Goal: Task Accomplishment & Management: Use online tool/utility

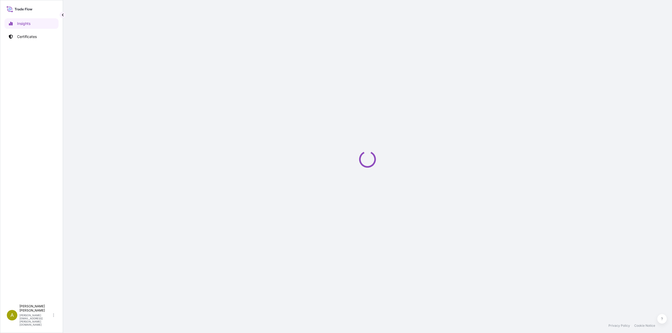
select select "2025"
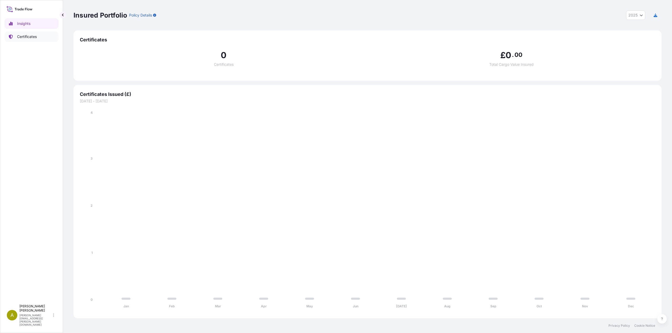
click at [25, 38] on p "Certificates" at bounding box center [27, 36] width 20 height 5
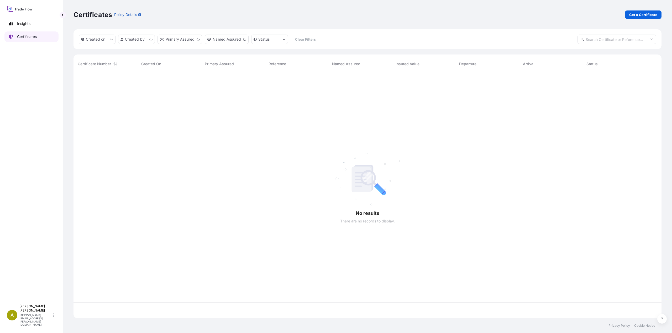
scroll to position [244, 584]
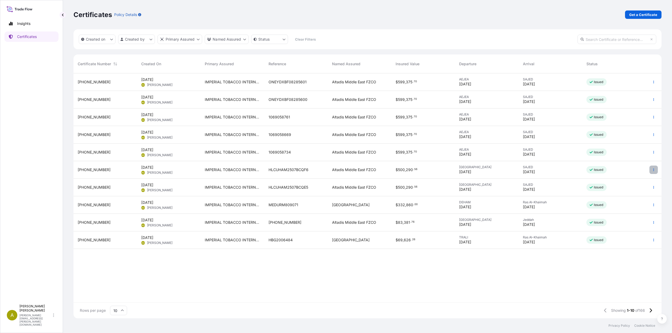
click at [651, 169] on button "button" at bounding box center [653, 170] width 8 height 8
click at [632, 172] on p "Duplicate certificate" at bounding box center [627, 170] width 35 height 5
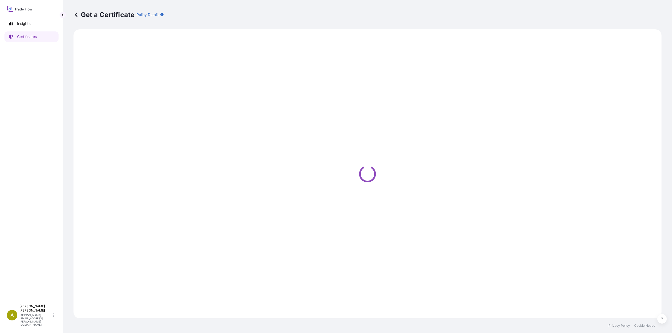
select select "Sea"
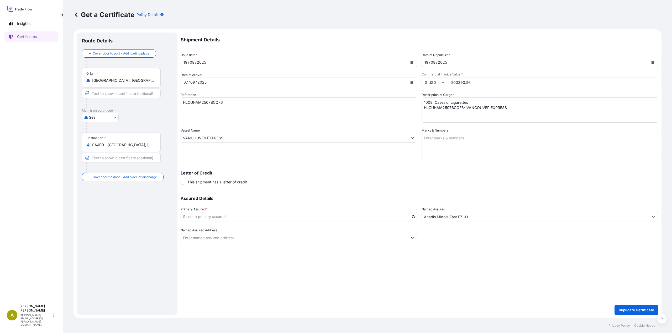
select select "31694"
click at [412, 82] on icon "Calendar" at bounding box center [411, 82] width 3 height 3
click at [208, 137] on div "17" at bounding box center [209, 136] width 9 height 9
click at [652, 60] on button "Calendar" at bounding box center [652, 62] width 8 height 8
click at [489, 137] on div "31" at bounding box center [490, 136] width 9 height 9
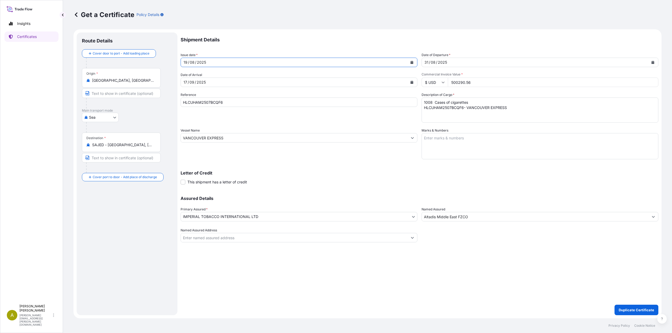
click at [409, 63] on button "Calendar" at bounding box center [411, 62] width 8 height 8
click at [240, 138] on div "30" at bounding box center [239, 136] width 9 height 9
click at [653, 64] on button "Calendar" at bounding box center [652, 62] width 8 height 8
click at [479, 136] on div "30" at bounding box center [480, 136] width 9 height 9
drag, startPoint x: 477, startPoint y: 84, endPoint x: 435, endPoint y: 84, distance: 42.2
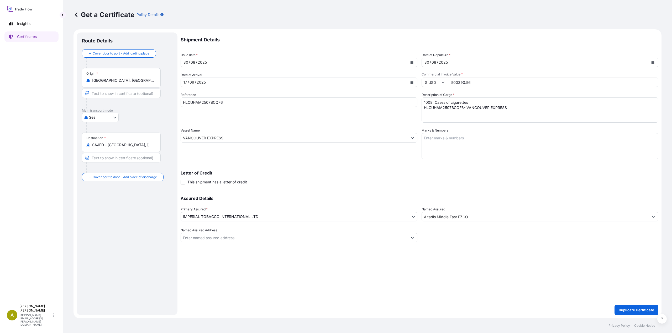
click at [435, 84] on div "$ USD 500290.56" at bounding box center [539, 82] width 237 height 9
paste input "409978.80"
type input "409978.80"
drag, startPoint x: 228, startPoint y: 103, endPoint x: 141, endPoint y: 103, distance: 87.6
click at [141, 103] on form "Route Details Cover door to port - Add loading place Place of loading Road / In…" at bounding box center [367, 173] width 588 height 289
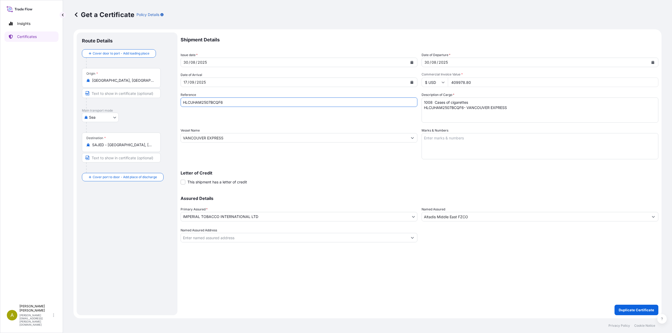
paste input "G7"
type input "HLCUHAM2507BCQG7"
drag, startPoint x: 513, startPoint y: 109, endPoint x: 386, endPoint y: 99, distance: 127.6
click at [386, 99] on div "Shipment Details Issue date * [DATE] Date of Departure * [DATE] Date of Arrival…" at bounding box center [419, 138] width 477 height 210
paste textarea "G7 - MAERSK [GEOGRAPHIC_DATA]"
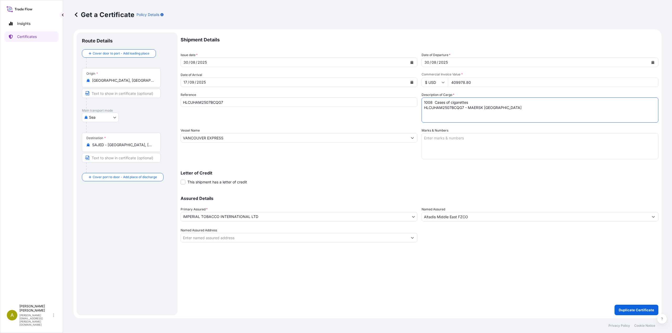
type textarea "1008 Cases of cigarettes HLCUHAM2507BCQG7 - MAERSK [GEOGRAPHIC_DATA]"
drag, startPoint x: 227, startPoint y: 138, endPoint x: 138, endPoint y: 137, distance: 89.2
click at [138, 137] on form "Route Details Cover door to port - Add loading place Place of loading Road / In…" at bounding box center [367, 173] width 588 height 289
paste input "MAERSK SAN CLEMENTE"
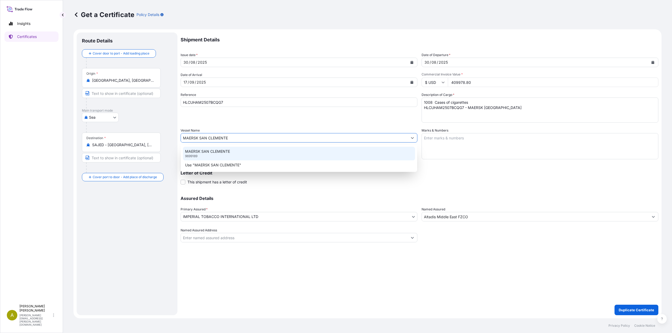
click at [214, 155] on div "MAERSK SAN CLEMENTE 9699189" at bounding box center [299, 154] width 232 height 14
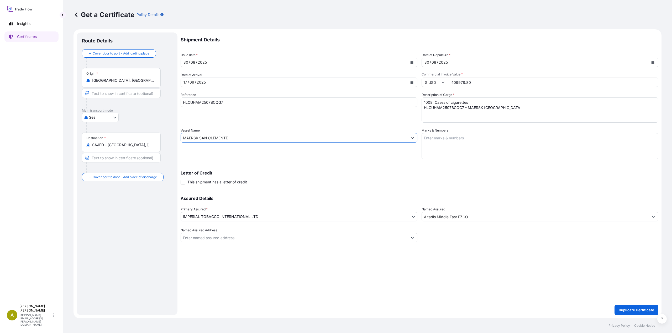
type input "MAERSK SAN CLEMENTE"
click at [623, 311] on p "Duplicate Certificate" at bounding box center [635, 310] width 35 height 5
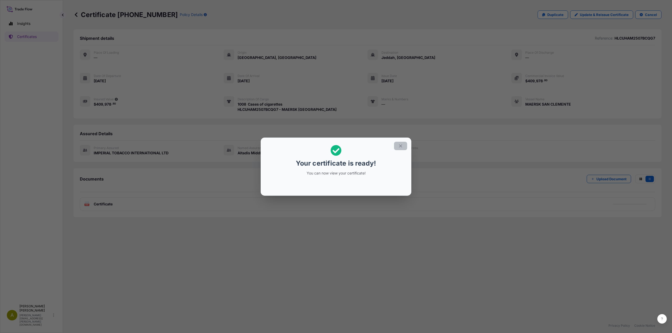
click at [399, 148] on icon "button" at bounding box center [400, 146] width 5 height 5
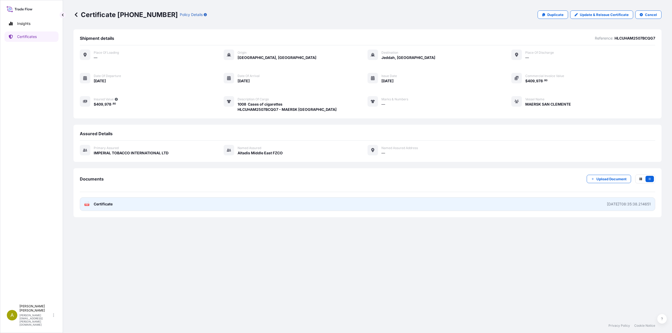
click at [142, 207] on link "PDF Certificate [DATE]T08:35:38.214651" at bounding box center [367, 205] width 575 height 14
